Goal: Information Seeking & Learning: Learn about a topic

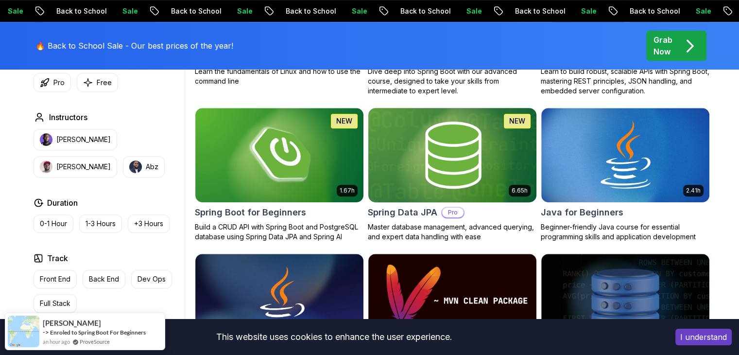
scroll to position [423, 0]
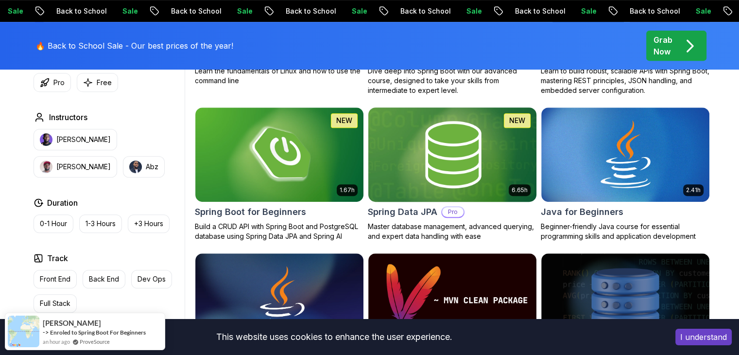
click at [451, 140] on img at bounding box center [452, 154] width 176 height 99
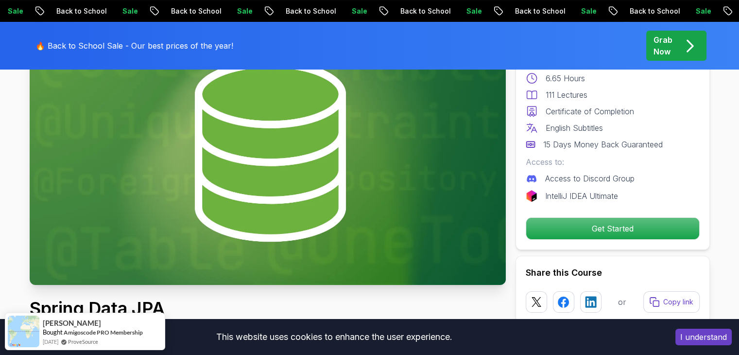
scroll to position [112, 0]
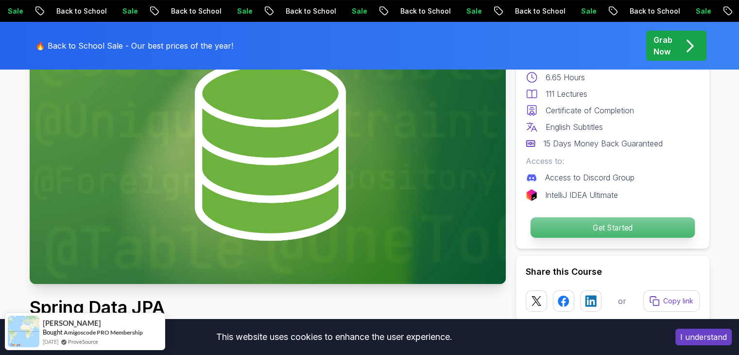
click at [607, 234] on p "Get Started" at bounding box center [612, 227] width 164 height 20
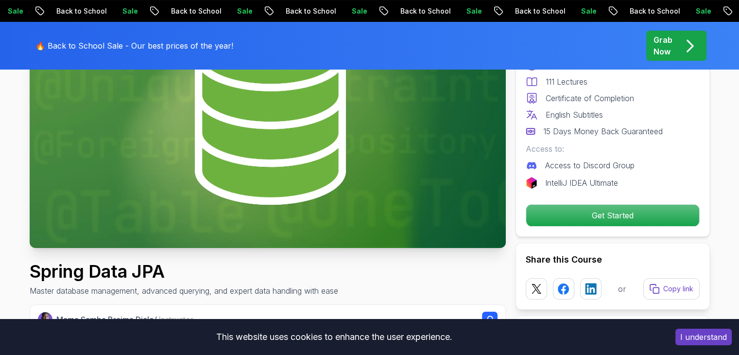
scroll to position [0, 0]
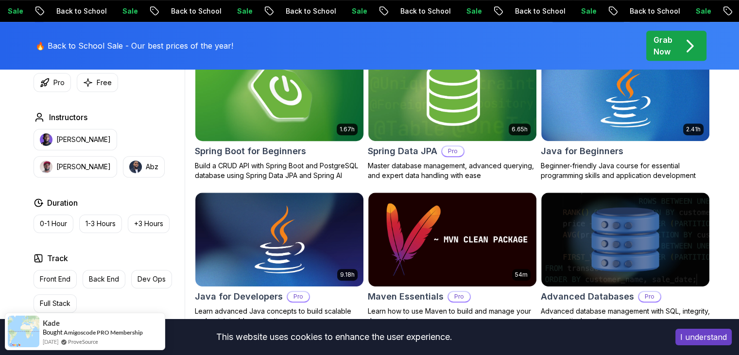
scroll to position [553, 0]
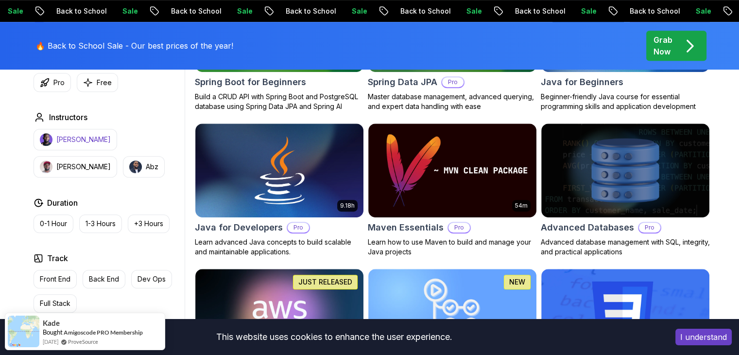
click at [87, 140] on p "[PERSON_NAME]" at bounding box center [83, 140] width 54 height 10
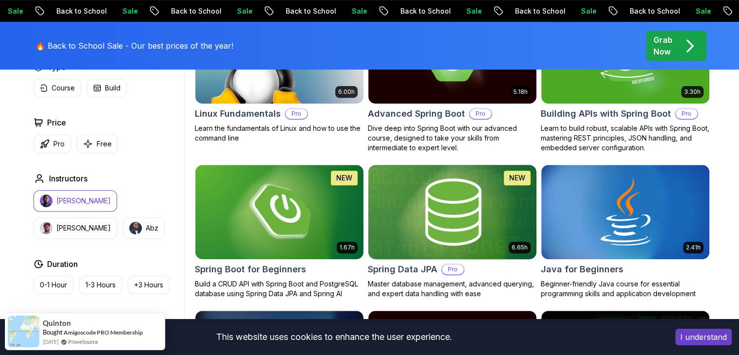
scroll to position [367, 0]
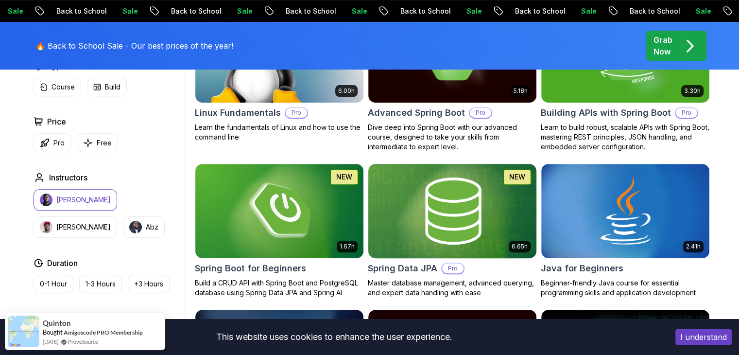
click at [443, 217] on img at bounding box center [452, 210] width 176 height 99
